Goal: Task Accomplishment & Management: Manage account settings

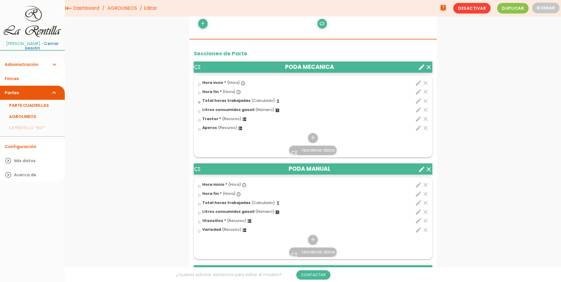
scroll to position [198, 0]
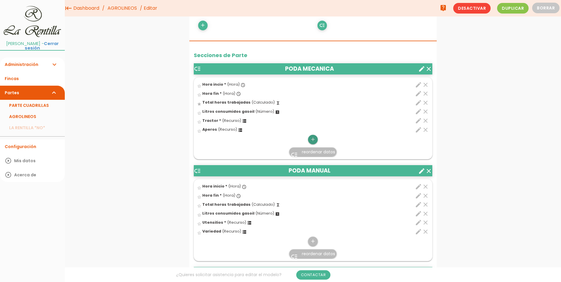
click at [313, 136] on icon "add" at bounding box center [313, 139] width 6 height 9
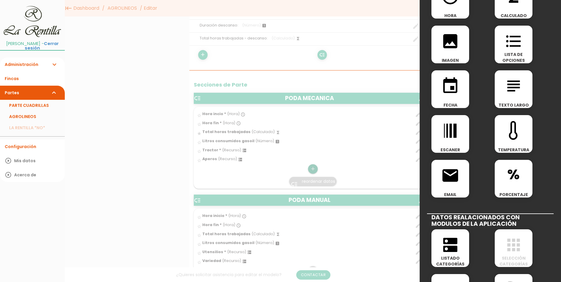
scroll to position [88, 0]
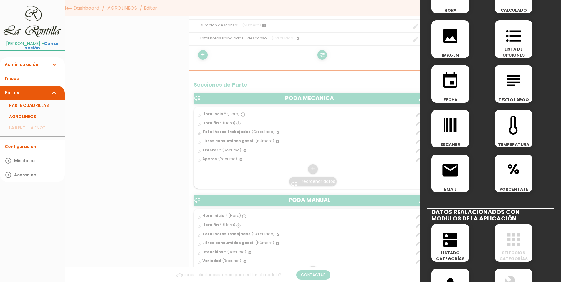
click at [446, 249] on div "dns LISTADO CATEGORÍAS" at bounding box center [451, 243] width 38 height 38
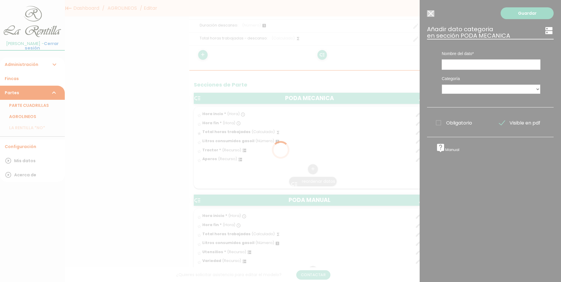
scroll to position [0, 0]
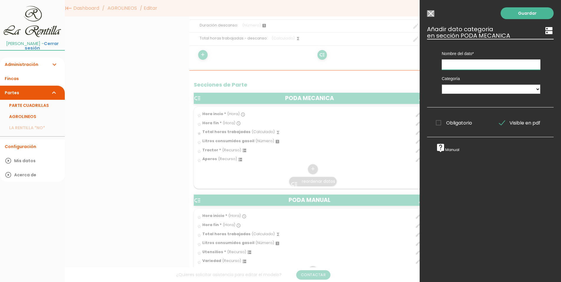
click at [463, 66] on input "text" at bounding box center [491, 65] width 99 height 10
click at [469, 66] on input "text" at bounding box center [491, 65] width 99 height 10
type input "Variedad"
click at [471, 90] on select "PERSONAL TAREAS PLANTACIONES MAQUINARIA PODADORAS UTENSILIOS VARIEDADES ATOMIZA…" at bounding box center [491, 89] width 99 height 9
click at [471, 89] on select "PERSONAL TAREAS PLANTACIONES MAQUINARIA PODADORAS UTENSILIOS VARIEDADES ATOMIZA…" at bounding box center [491, 89] width 99 height 9
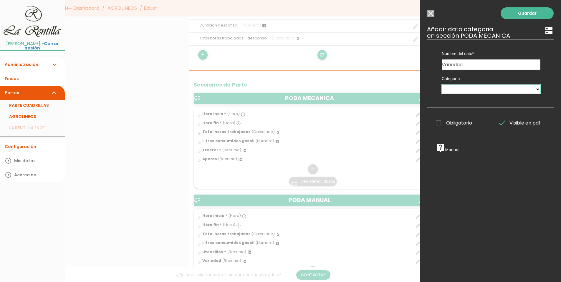
select select "4904"
click at [438, 126] on span "Obligatorio" at bounding box center [454, 122] width 36 height 7
click at [0, 0] on input "Obligatorio" at bounding box center [0, 0] width 0 height 0
click at [518, 15] on link "Guardar" at bounding box center [527, 13] width 53 height 12
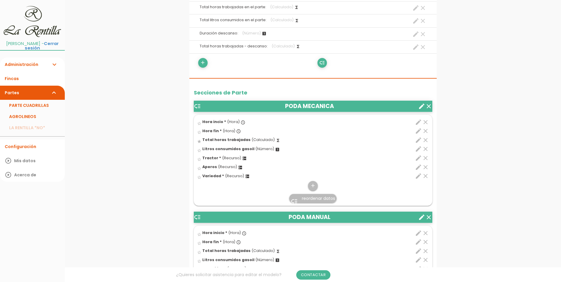
scroll to position [236, 0]
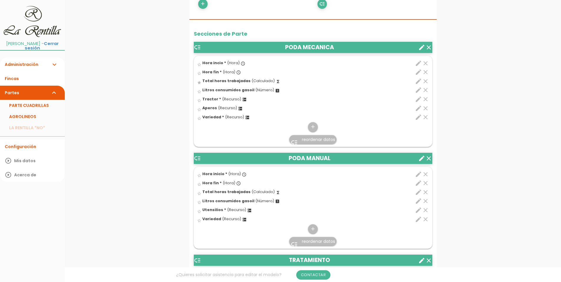
click at [313, 139] on span "reordenar datos" at bounding box center [318, 140] width 33 height 6
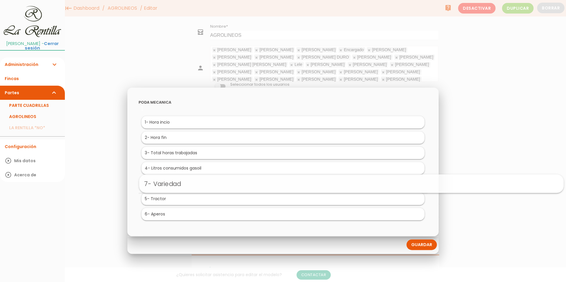
drag, startPoint x: 158, startPoint y: 213, endPoint x: 227, endPoint y: 182, distance: 75.6
drag, startPoint x: 157, startPoint y: 185, endPoint x: 224, endPoint y: 225, distance: 78.0
click at [422, 249] on link "Guardar" at bounding box center [421, 245] width 30 height 11
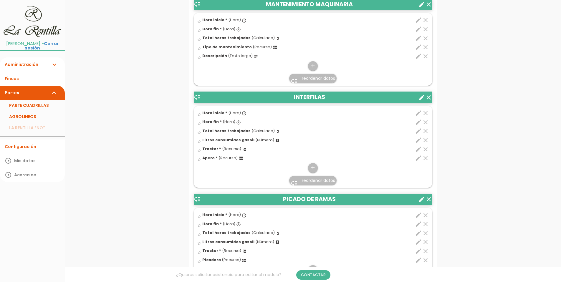
scroll to position [648, 0]
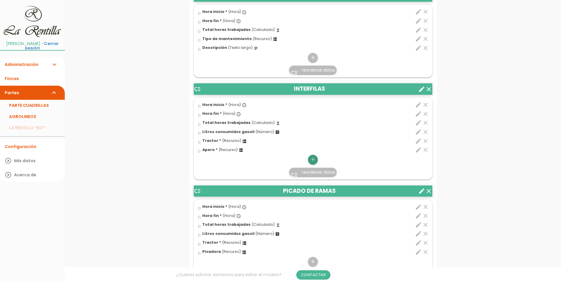
click at [313, 161] on icon "add" at bounding box center [313, 159] width 6 height 9
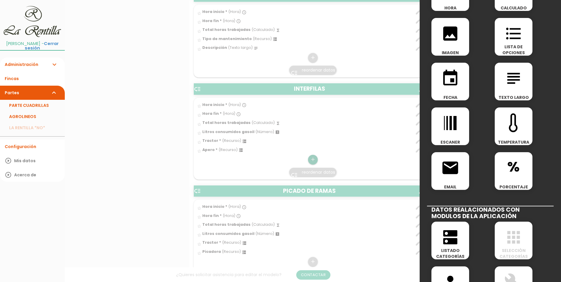
scroll to position [147, 0]
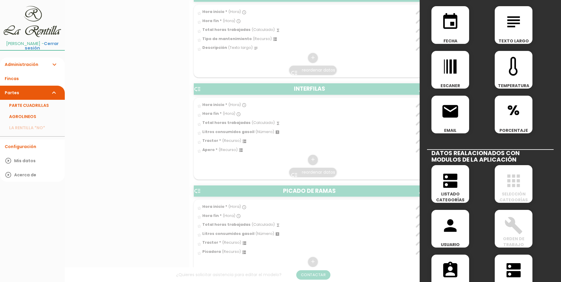
click at [437, 203] on div "dns LISTADO CATEGORÍAS" at bounding box center [458, 185] width 63 height 45
click at [439, 190] on span "dns" at bounding box center [451, 177] width 38 height 25
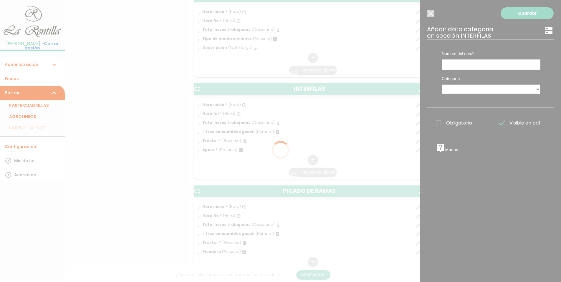
scroll to position [0, 0]
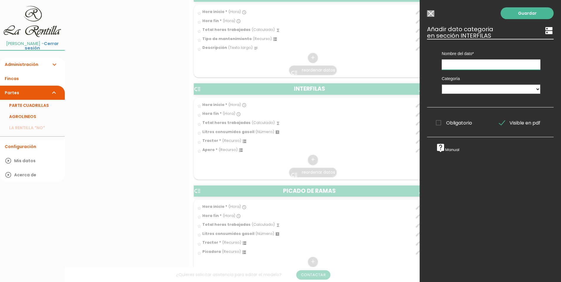
click at [447, 67] on input "text" at bounding box center [491, 65] width 99 height 10
type input "Variedad"
click at [455, 89] on select "PERSONAL TAREAS PLANTACIONES MAQUINARIA PODADORAS UTENSILIOS VARIEDADES ATOMIZA…" at bounding box center [491, 89] width 99 height 9
select select "4904"
click at [442, 85] on select "PERSONAL TAREAS PLANTACIONES MAQUINARIA PODADORAS UTENSILIOS VARIEDADES ATOMIZA…" at bounding box center [491, 89] width 99 height 9
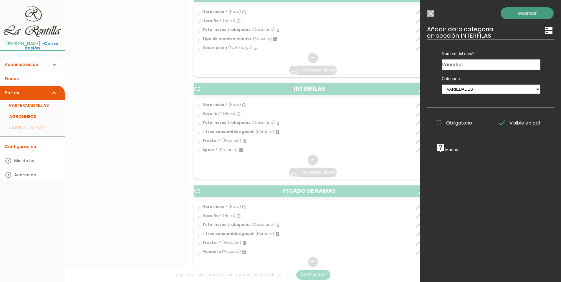
click at [518, 14] on link "Guardar" at bounding box center [527, 13] width 53 height 12
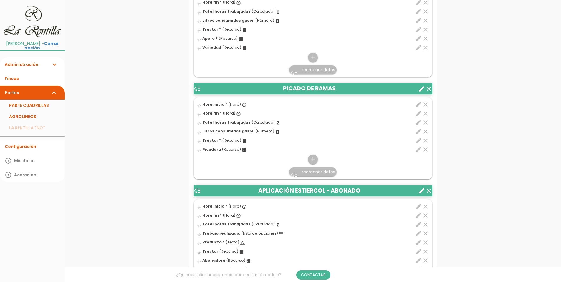
scroll to position [760, 0]
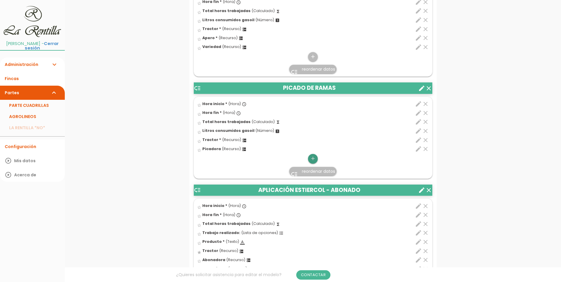
click at [315, 160] on icon "add" at bounding box center [313, 158] width 6 height 9
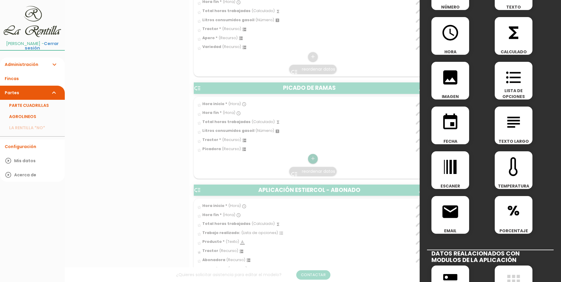
scroll to position [177, 0]
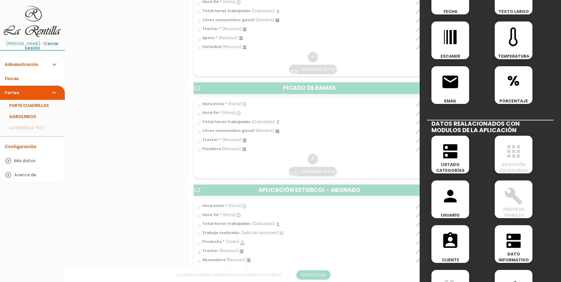
click at [446, 150] on icon "dns" at bounding box center [450, 151] width 19 height 19
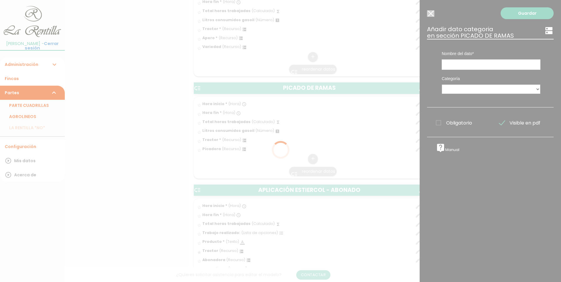
scroll to position [0, 0]
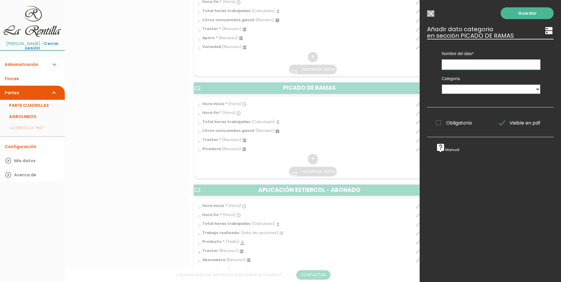
click at [451, 69] on input "text" at bounding box center [491, 65] width 99 height 10
type input "v"
type input "Variedad"
click at [458, 88] on select "PERSONAL TAREAS PLANTACIONES MAQUINARIA PODADORAS UTENSILIOS VARIEDADES ATOMIZA…" at bounding box center [491, 89] width 99 height 9
select select "4904"
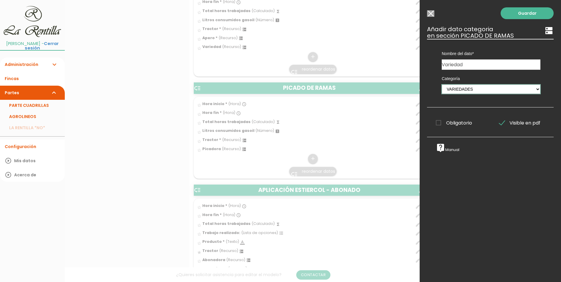
click at [442, 85] on select "PERSONAL TAREAS PLANTACIONES MAQUINARIA PODADORAS UTENSILIOS VARIEDADES ATOMIZA…" at bounding box center [491, 89] width 99 height 9
click at [527, 11] on link "Guardar" at bounding box center [527, 13] width 53 height 12
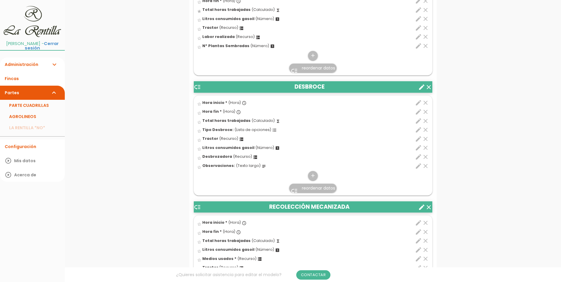
scroll to position [1259, 0]
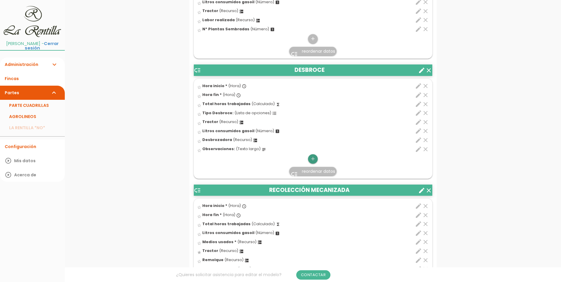
click at [313, 161] on icon "add" at bounding box center [313, 158] width 6 height 9
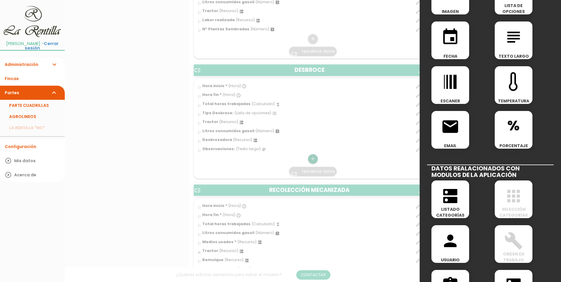
scroll to position [147, 0]
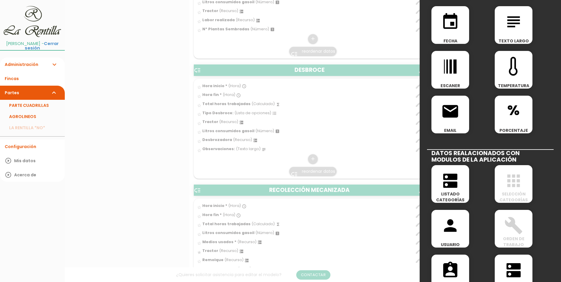
click at [452, 187] on icon "dns" at bounding box center [450, 181] width 19 height 19
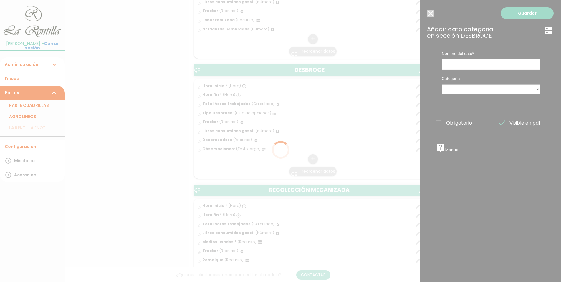
scroll to position [0, 0]
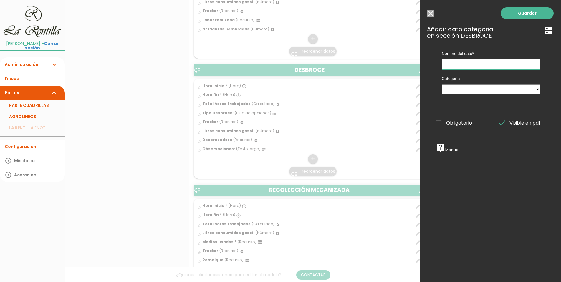
click at [473, 65] on input "text" at bounding box center [491, 65] width 99 height 10
type input "v"
type input "Variedad"
click at [457, 91] on select "PERSONAL TAREAS PLANTACIONES MAQUINARIA PODADORAS UTENSILIOS VARIEDADES ATOMIZA…" at bounding box center [491, 89] width 99 height 9
select select "4904"
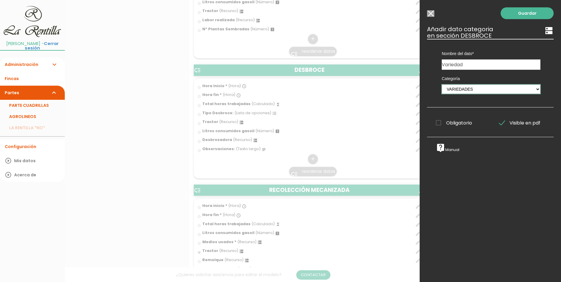
click at [442, 85] on select "PERSONAL TAREAS PLANTACIONES MAQUINARIA PODADORAS UTENSILIOS VARIEDADES ATOMIZA…" at bounding box center [491, 89] width 99 height 9
click at [522, 13] on link "Guardar" at bounding box center [527, 13] width 53 height 12
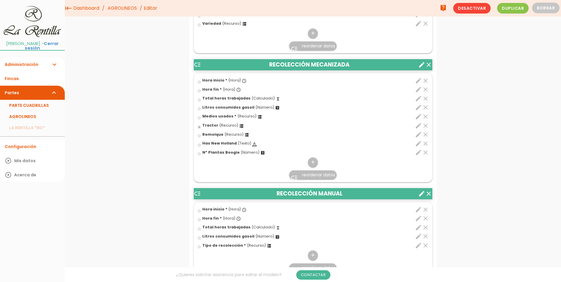
scroll to position [1377, 0]
click at [314, 165] on icon "add" at bounding box center [313, 162] width 6 height 9
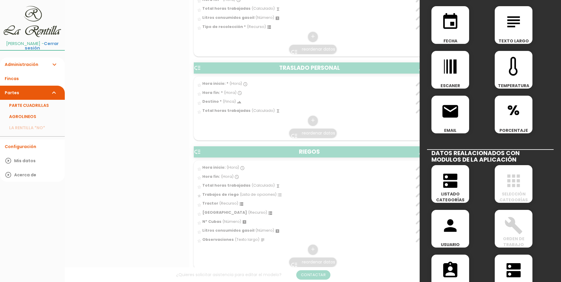
scroll to position [236, 0]
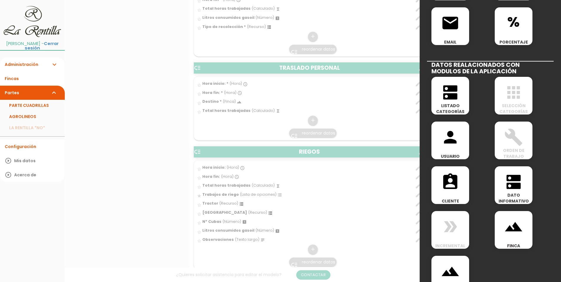
click at [442, 96] on icon "dns" at bounding box center [450, 92] width 19 height 19
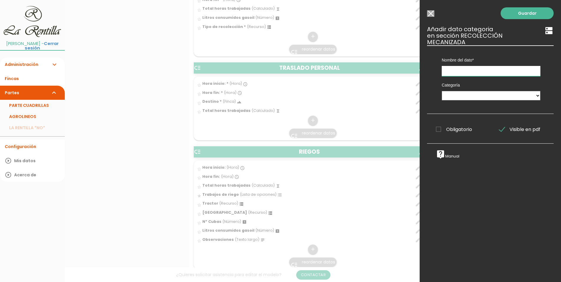
click at [480, 68] on input "text" at bounding box center [491, 71] width 99 height 10
type input "Variedad"
click at [469, 97] on select "PERSONAL TAREAS PLANTACIONES MAQUINARIA PODADORAS UTENSILIOS VARIEDADES ATOMIZA…" at bounding box center [491, 95] width 99 height 9
select select "4904"
click at [442, 91] on select "PERSONAL TAREAS PLANTACIONES MAQUINARIA PODADORAS UTENSILIOS VARIEDADES ATOMIZA…" at bounding box center [491, 95] width 99 height 9
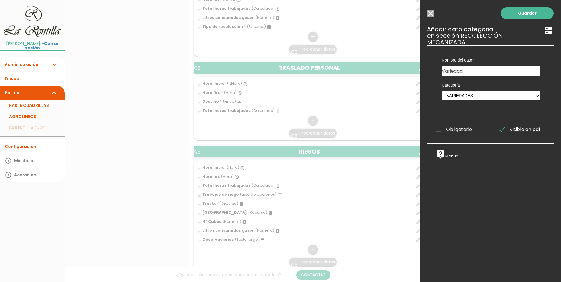
click at [457, 126] on div "Obligatorio Obligatorio Obligatorio Obligatorio Obligatorio Obligatorio" at bounding box center [458, 129] width 63 height 12
click at [441, 128] on span "Obligatorio" at bounding box center [454, 129] width 36 height 7
click at [0, 0] on input "Obligatorio" at bounding box center [0, 0] width 0 height 0
click at [514, 14] on link "Guardar" at bounding box center [527, 13] width 53 height 12
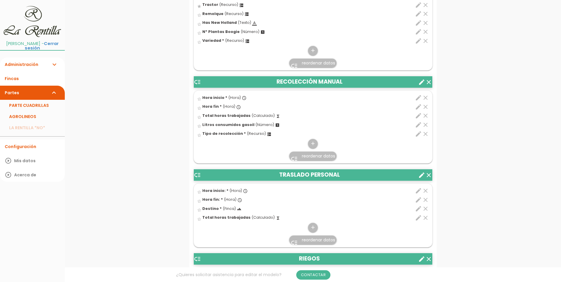
scroll to position [1524, 0]
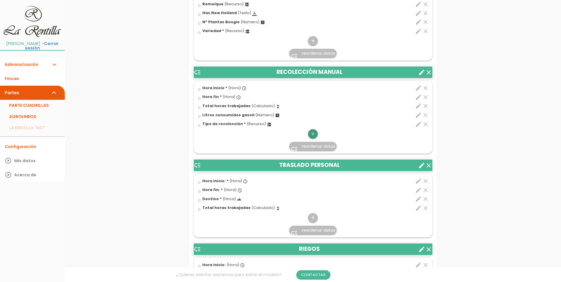
click at [313, 137] on icon "add" at bounding box center [313, 133] width 6 height 9
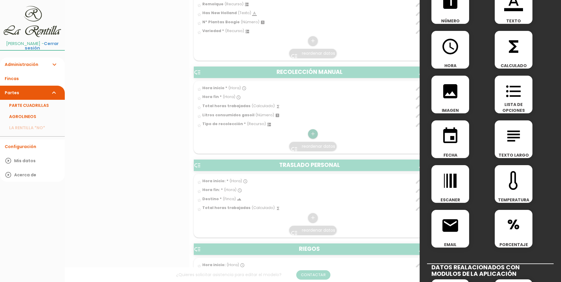
scroll to position [118, 0]
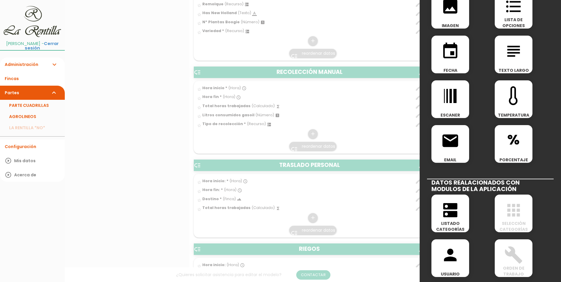
click at [452, 204] on icon "dns" at bounding box center [450, 210] width 19 height 19
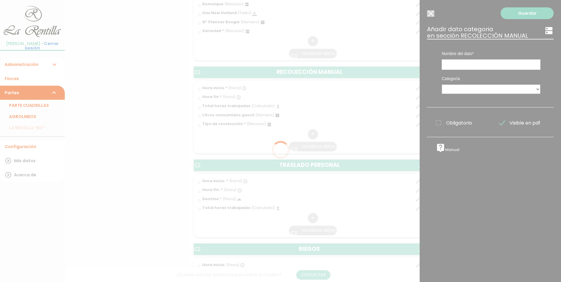
scroll to position [0, 0]
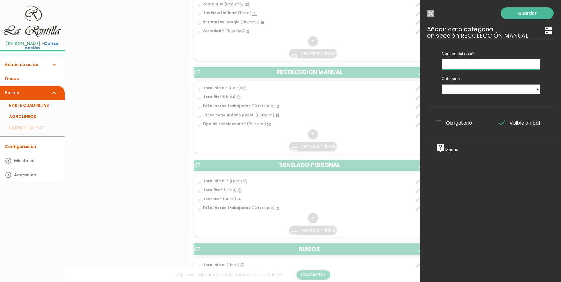
click at [456, 66] on input "text" at bounding box center [491, 65] width 99 height 10
type input "Variedad"
click at [461, 90] on select "PERSONAL TAREAS PLANTACIONES MAQUINARIA PODADORAS UTENSILIOS VARIEDADES ATOMIZA…" at bounding box center [491, 89] width 99 height 9
select select "4904"
click at [442, 85] on select "PERSONAL TAREAS PLANTACIONES MAQUINARIA PODADORAS UTENSILIOS VARIEDADES ATOMIZA…" at bounding box center [491, 89] width 99 height 9
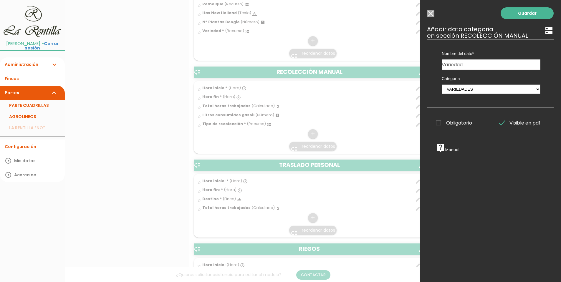
click at [444, 124] on span "Obligatorio" at bounding box center [454, 122] width 36 height 7
click at [0, 0] on input "Obligatorio" at bounding box center [0, 0] width 0 height 0
click at [531, 11] on link "Guardar" at bounding box center [527, 13] width 53 height 12
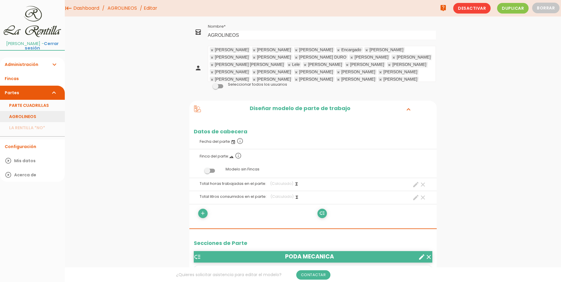
click at [28, 111] on link "AGROLINEOS" at bounding box center [32, 116] width 65 height 11
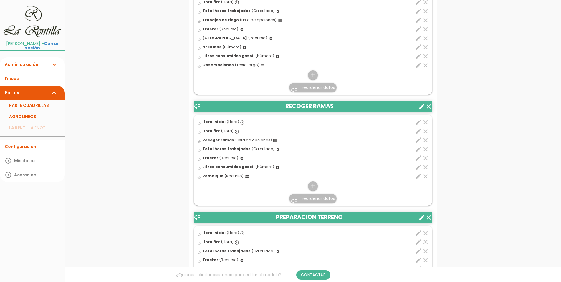
scroll to position [1887, 0]
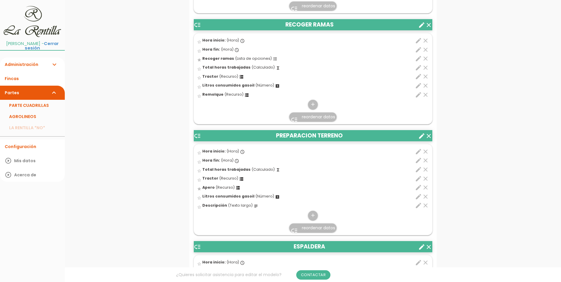
click at [286, 139] on header "low_priority PREPARACION TERRENO clear create" at bounding box center [313, 135] width 239 height 11
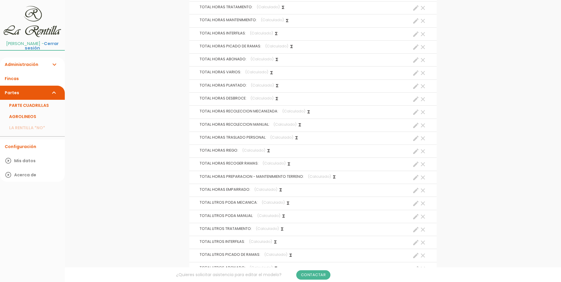
scroll to position [2299, 0]
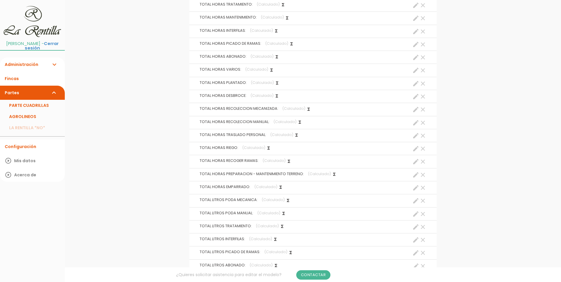
click at [416, 178] on icon "create" at bounding box center [416, 175] width 7 height 7
select select "13129"
select select "PREPARACION TERRENO_pos3"
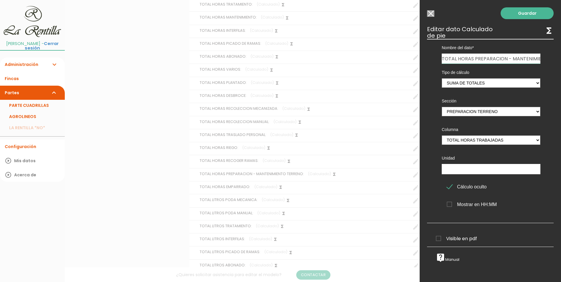
scroll to position [0, 34]
drag, startPoint x: 511, startPoint y: 59, endPoint x: 516, endPoint y: 59, distance: 4.7
click at [516, 59] on input "TOTAL HORAS PREPARACION - MANTENIMIENTO TERRENO" at bounding box center [491, 59] width 99 height 10
type input "TOTAL HORAS PREPARACION TERRENO"
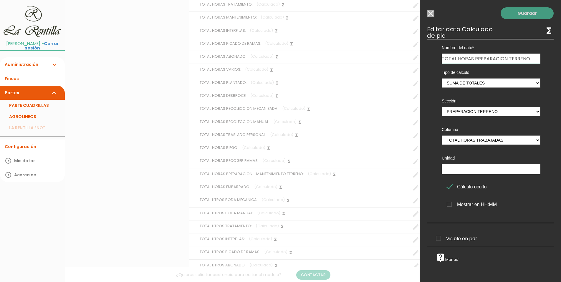
click at [516, 13] on link "Guardar" at bounding box center [527, 13] width 53 height 12
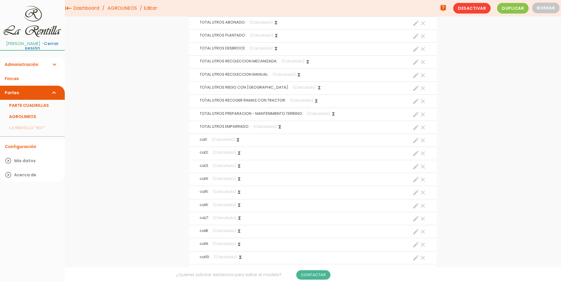
scroll to position [2408, 0]
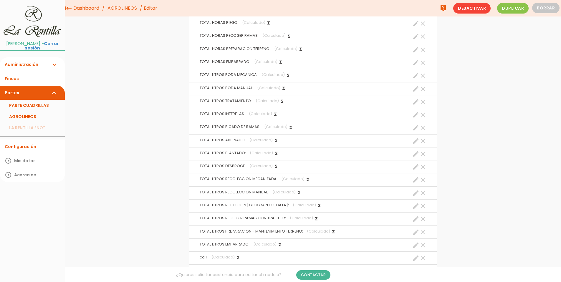
click at [414, 235] on icon "create" at bounding box center [416, 232] width 7 height 7
select select "13129"
select select "PREPARACION TERRENO_pos7"
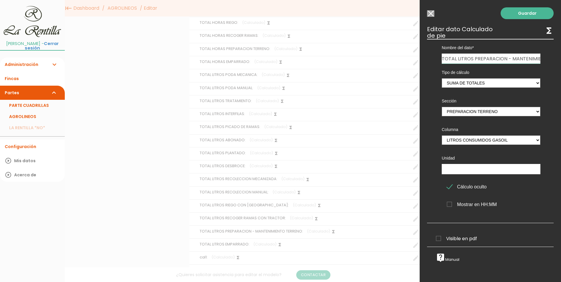
scroll to position [0, 33]
drag, startPoint x: 508, startPoint y: 60, endPoint x: 536, endPoint y: 61, distance: 28.9
click at [536, 61] on div "Nombre del dato TOTAL HORAS PODA MECANICA TOTAL HORAS PODA MANUAL TOTAL HORAS T…" at bounding box center [492, 51] width 108 height 25
click at [517, 58] on input "TOTAL LITROS PREPARACION - MANTENIMIENTO TERRENO" at bounding box center [491, 59] width 99 height 10
drag, startPoint x: 516, startPoint y: 60, endPoint x: 473, endPoint y: 58, distance: 43.4
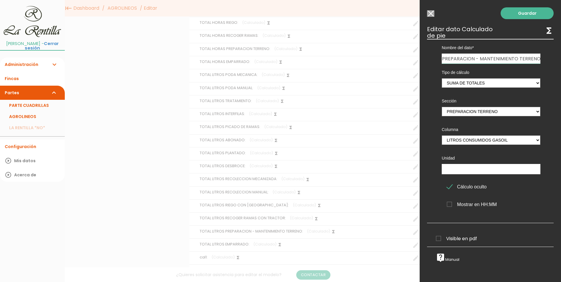
click at [473, 58] on input "TOTAL LITROS PREPARACION - MANTENIMIENTO TERRENO" at bounding box center [491, 59] width 99 height 10
type input "TOTAL LITROS PREPARACION TERRENO"
click at [532, 17] on link "Guardar" at bounding box center [527, 13] width 53 height 12
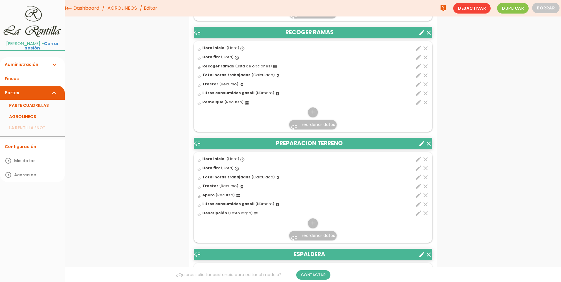
scroll to position [1819, 0]
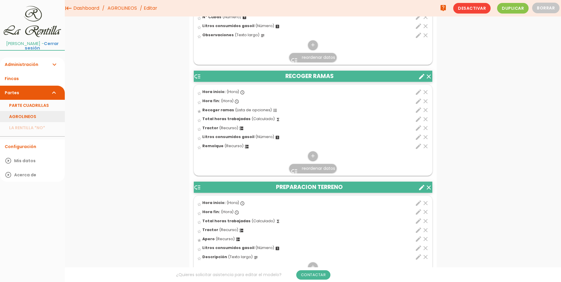
click at [37, 117] on link "AGROLINEOS" at bounding box center [32, 116] width 65 height 11
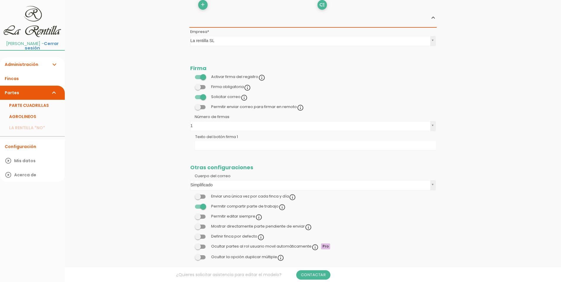
scroll to position [2612, 0]
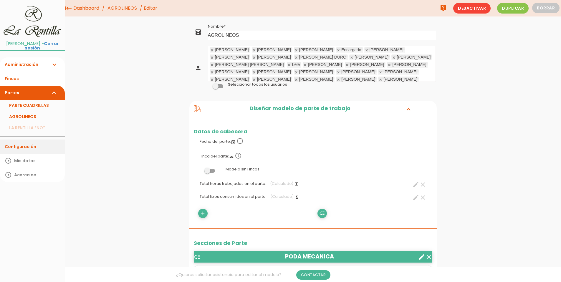
click at [34, 144] on link "Configuración" at bounding box center [32, 147] width 65 height 14
